Goal: Check status: Check status

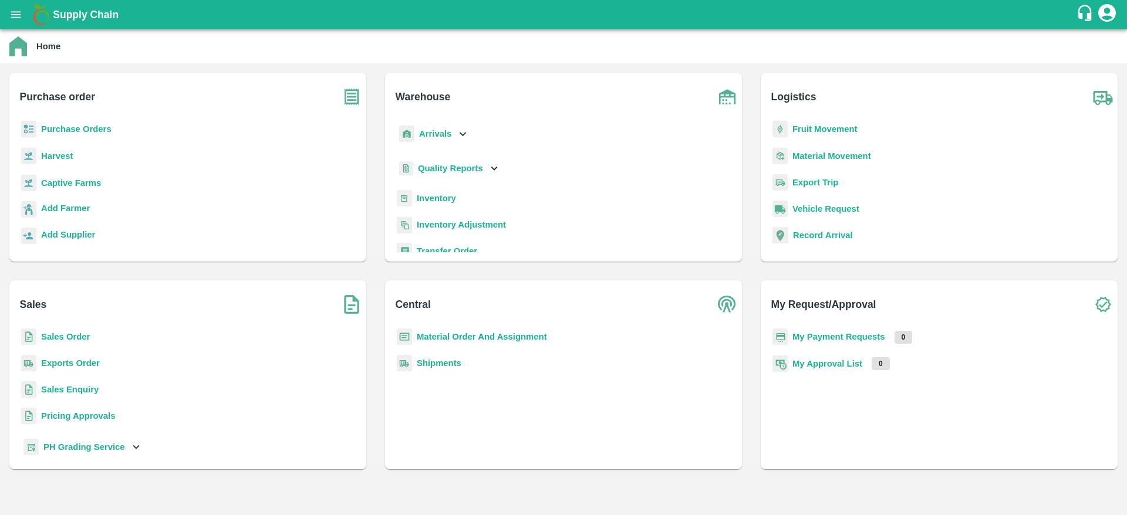
click at [103, 128] on b "Purchase Orders" at bounding box center [76, 128] width 70 height 9
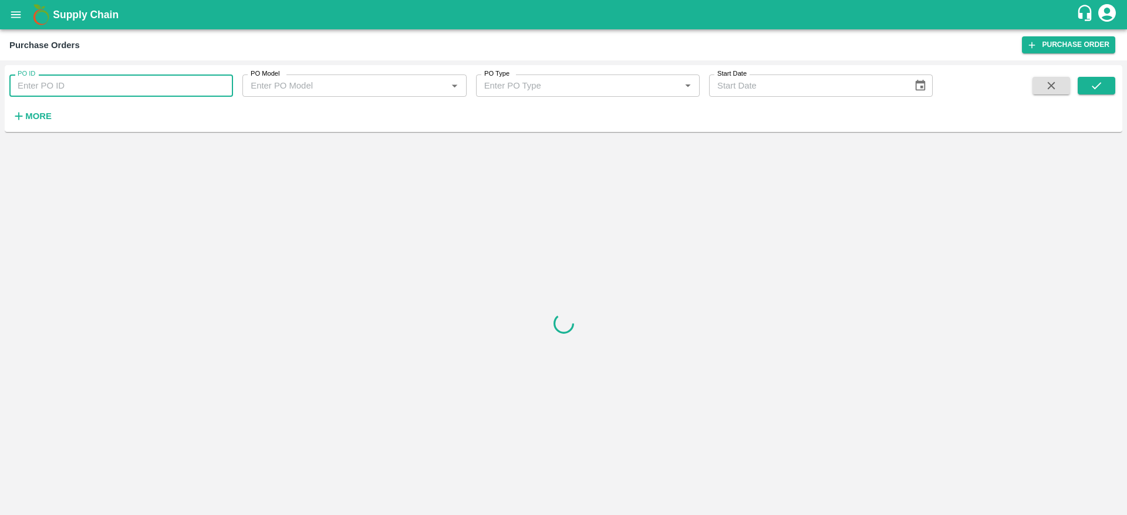
paste input "146480"
click at [136, 76] on input "146480" at bounding box center [121, 86] width 224 height 22
type input "146480"
click at [1092, 88] on icon "submit" at bounding box center [1096, 85] width 13 height 13
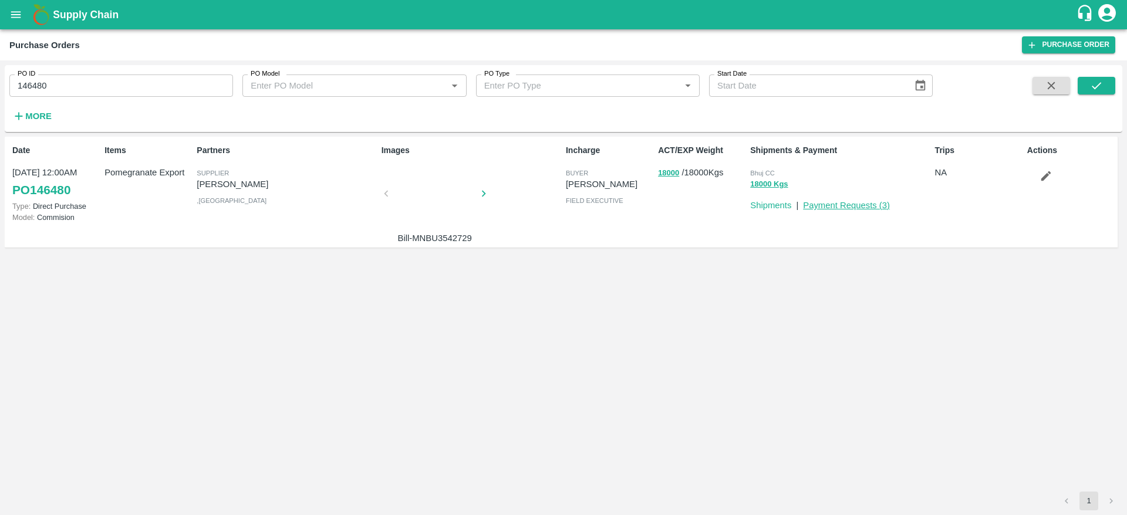
click at [873, 207] on link "Payment Requests ( 3 )" at bounding box center [846, 205] width 87 height 9
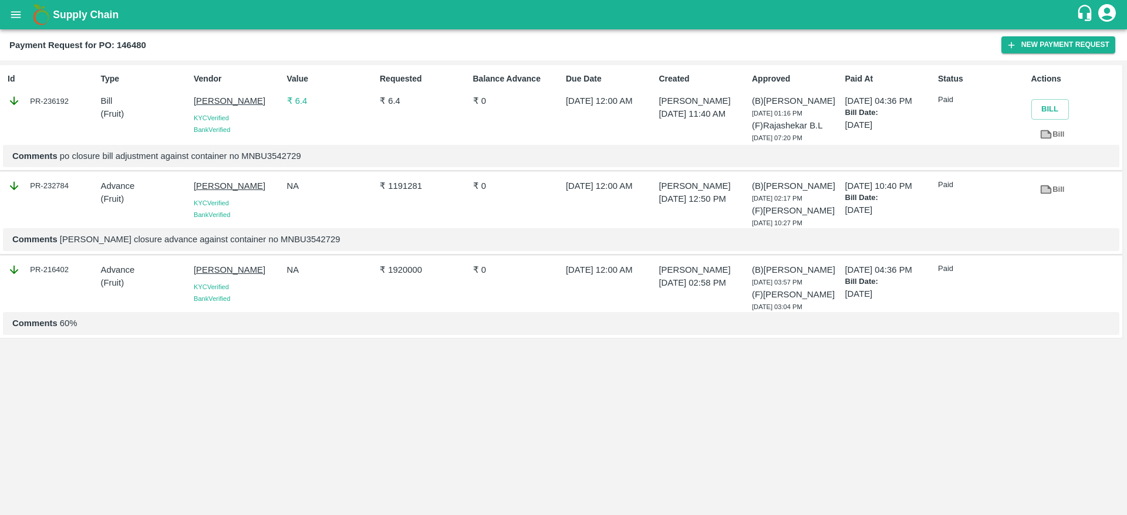
click at [297, 105] on p "₹ 6.4" at bounding box center [331, 101] width 88 height 13
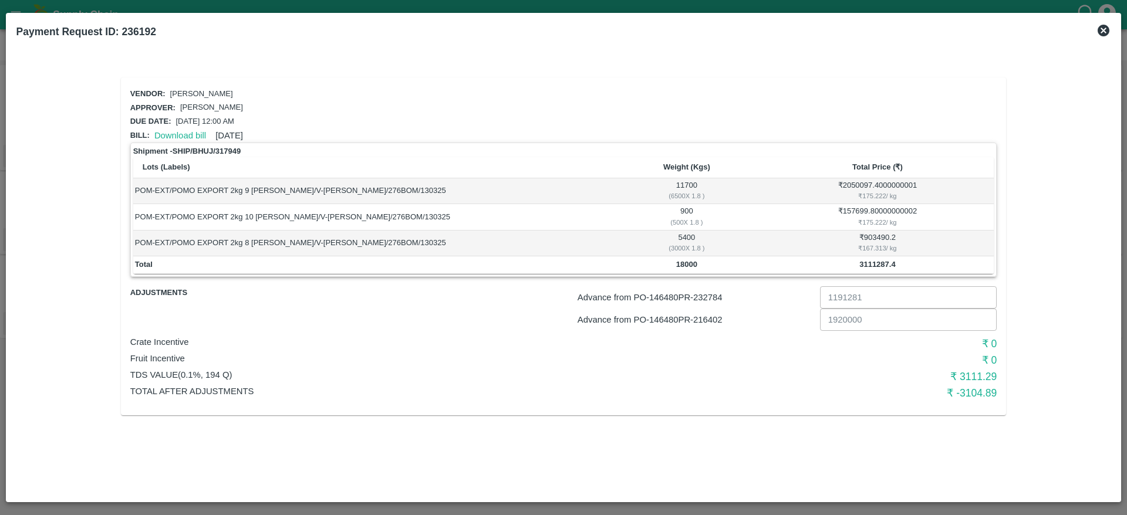
click at [878, 268] on b "3111287.4" at bounding box center [878, 264] width 36 height 9
copy b "3111287.4"
